Goal: Task Accomplishment & Management: Manage account settings

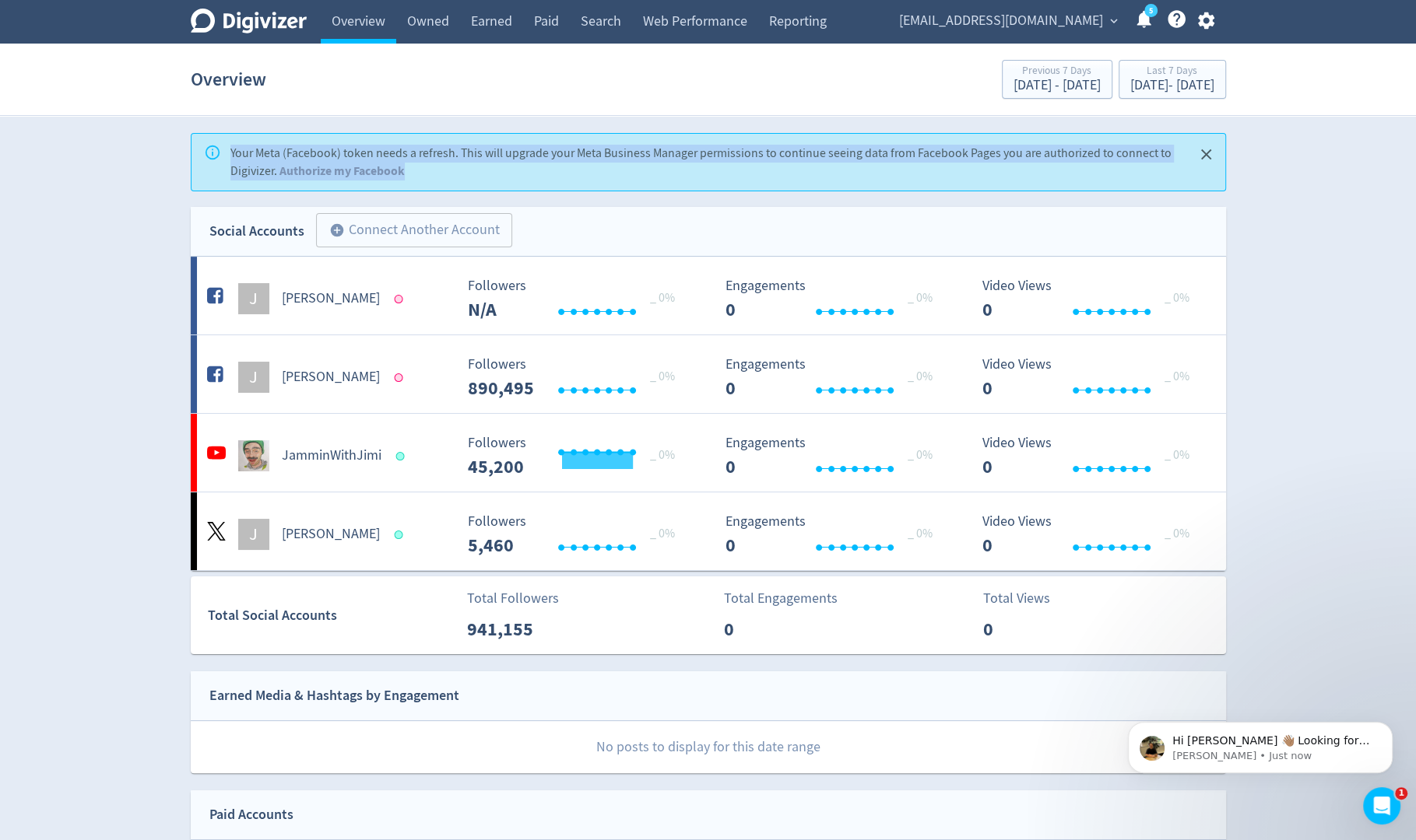
drag, startPoint x: 481, startPoint y: 178, endPoint x: 140, endPoint y: 176, distance: 341.0
click at [140, 176] on div "Digivizer Logo [PERSON_NAME] Logo Overview Owned Earned Paid Search Web Perform…" at bounding box center [708, 598] width 1416 height 1197
click at [1209, 27] on icon "button" at bounding box center [1206, 21] width 21 height 21
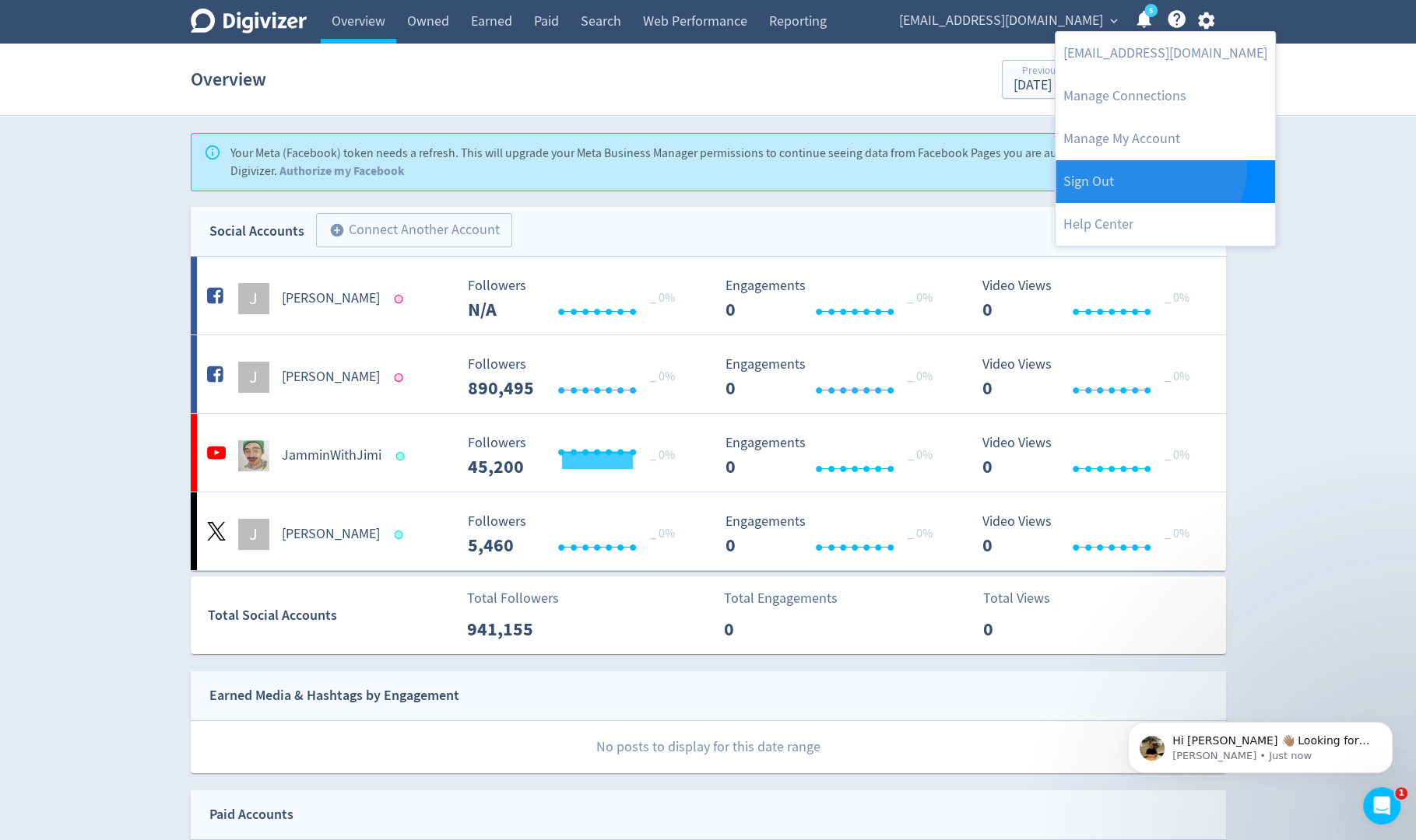
click at [1147, 167] on link "Sign Out" at bounding box center [1165, 181] width 220 height 43
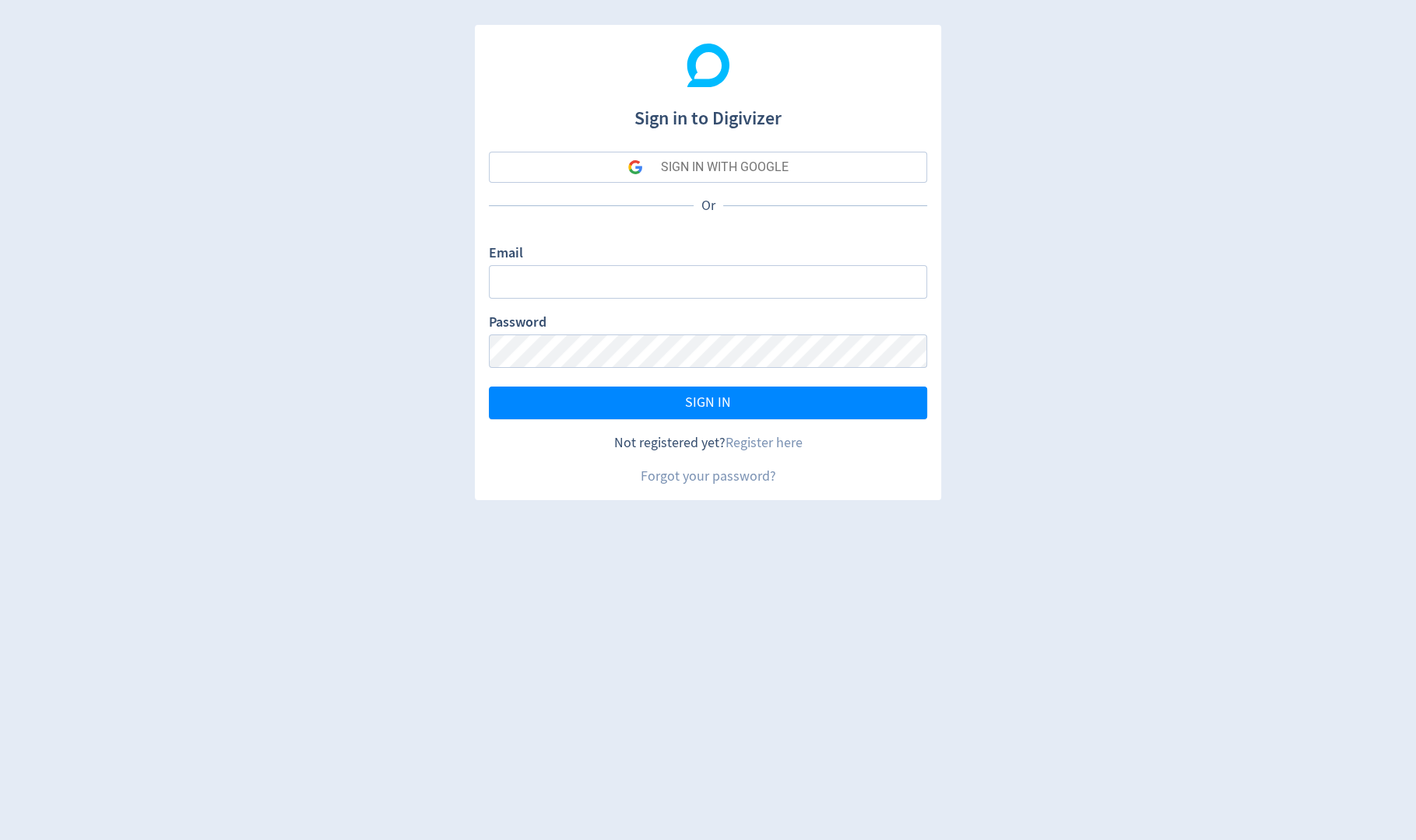
type input "[PERSON_NAME][EMAIL_ADDRESS][PERSON_NAME][DOMAIN_NAME]"
click at [815, 169] on button "SIGN IN WITH GOOGLE" at bounding box center [707, 168] width 438 height 31
